Goal: Information Seeking & Learning: Learn about a topic

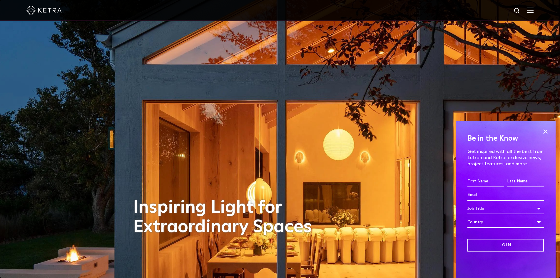
click at [534, 9] on img at bounding box center [531, 10] width 6 height 6
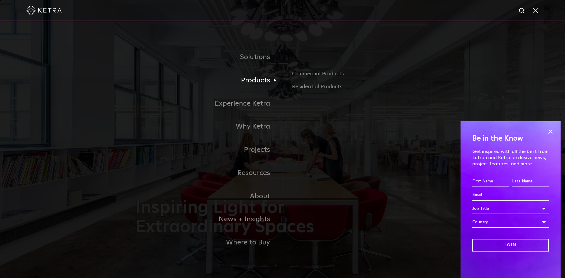
click at [256, 85] on link "Products" at bounding box center [208, 80] width 147 height 23
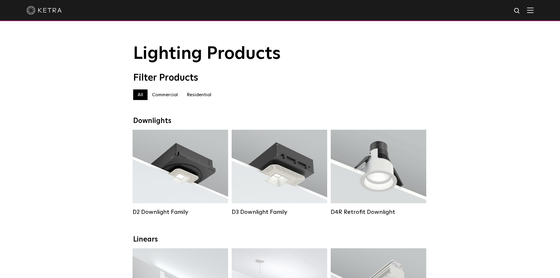
click at [168, 97] on label "Commercial" at bounding box center [165, 94] width 35 height 11
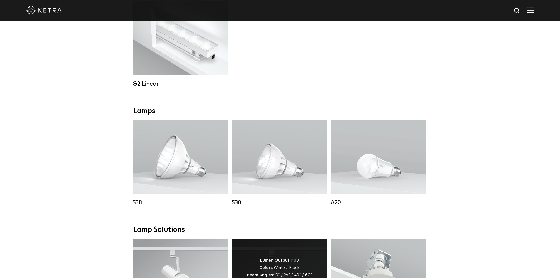
scroll to position [255, 0]
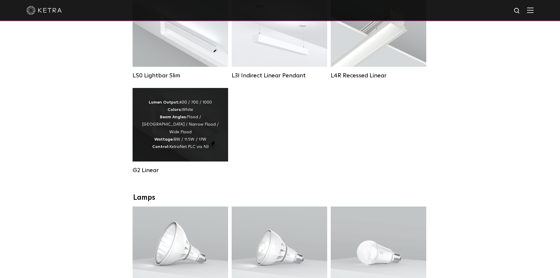
click at [197, 143] on div "Lumen Output: 400 / 700 / 1000 Colors: White Beam Angles: Flood / Graze / Narro…" at bounding box center [181, 125] width 78 height 52
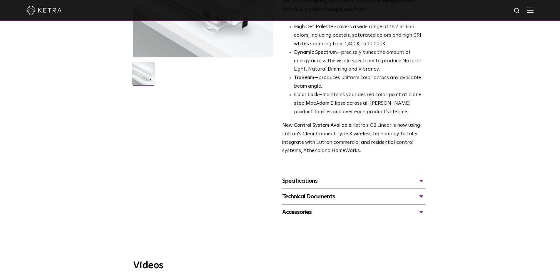
scroll to position [127, 0]
click at [307, 181] on div "Specifications" at bounding box center [353, 179] width 143 height 9
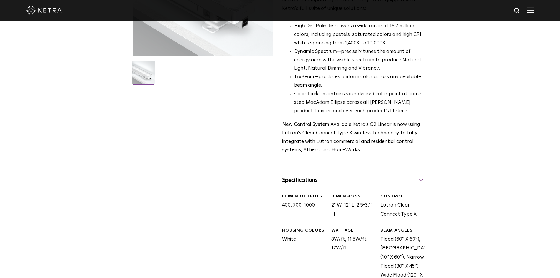
scroll to position [255, 0]
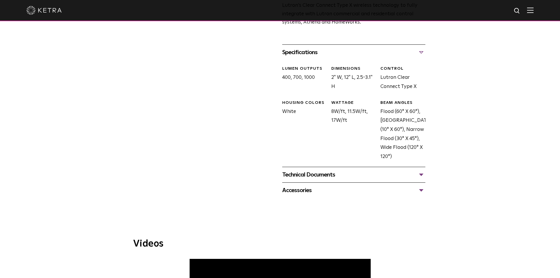
click at [419, 175] on div "Technical Documents" at bounding box center [353, 174] width 143 height 9
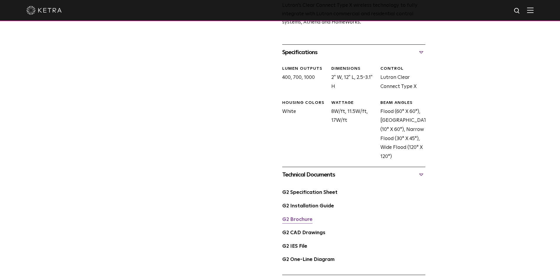
click at [300, 220] on link "G2 Brochure" at bounding box center [297, 219] width 30 height 5
click at [307, 259] on link "G2 One-Line Diagram" at bounding box center [308, 259] width 52 height 5
click at [326, 260] on link "G2 One-Line Diagram" at bounding box center [308, 259] width 52 height 5
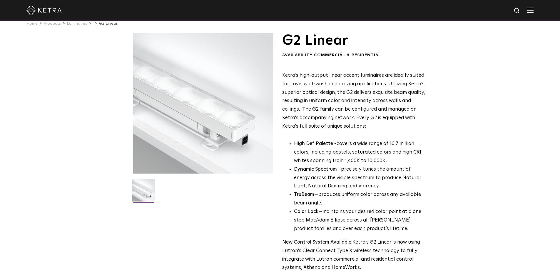
scroll to position [0, 0]
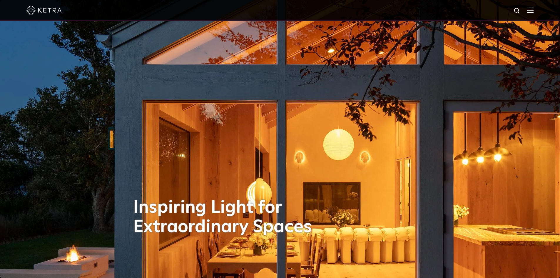
click at [534, 11] on img at bounding box center [531, 10] width 6 height 6
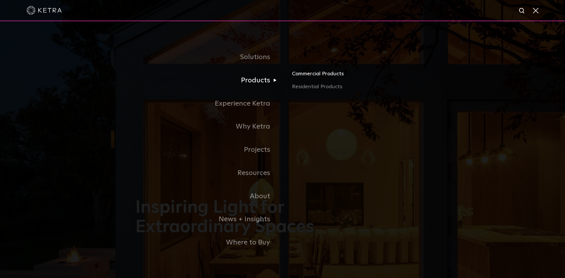
click at [324, 76] on link "Commercial Products" at bounding box center [361, 76] width 138 height 13
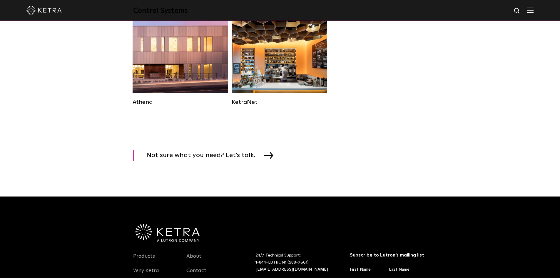
scroll to position [765, 0]
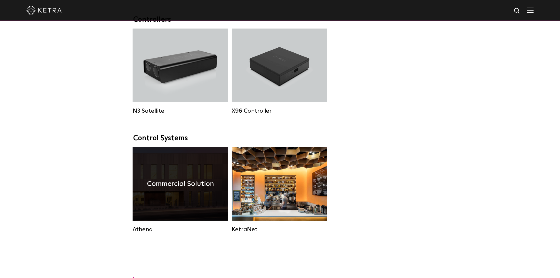
click at [173, 189] on h4 "Commercial Solution" at bounding box center [180, 183] width 67 height 11
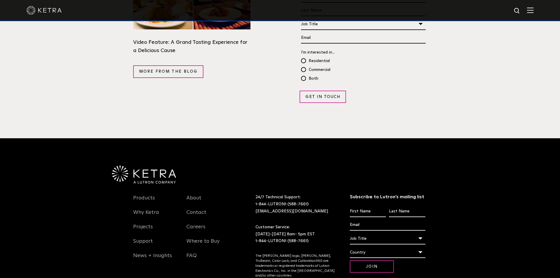
scroll to position [1147, 0]
